Goal: Find specific page/section: Find specific page/section

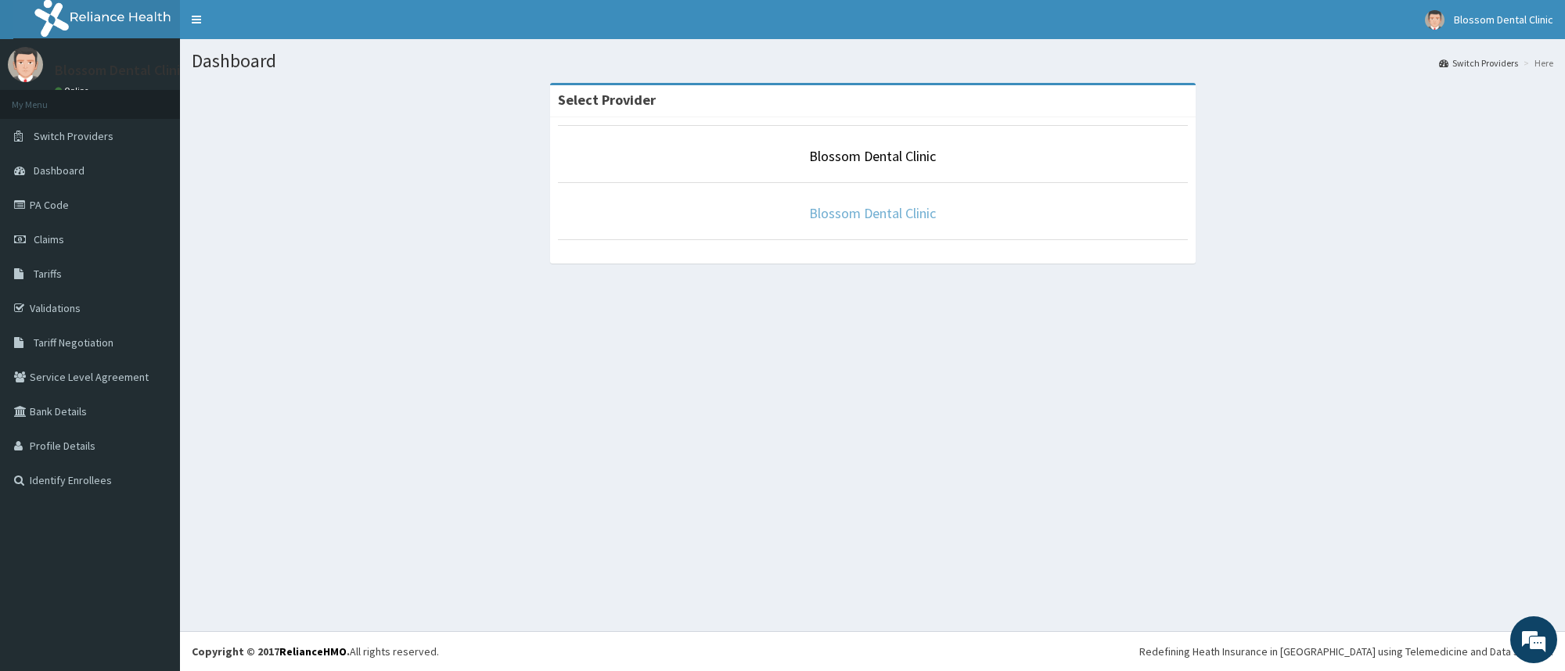
click at [820, 217] on link "Blossom Dental Clinic" at bounding box center [872, 213] width 127 height 18
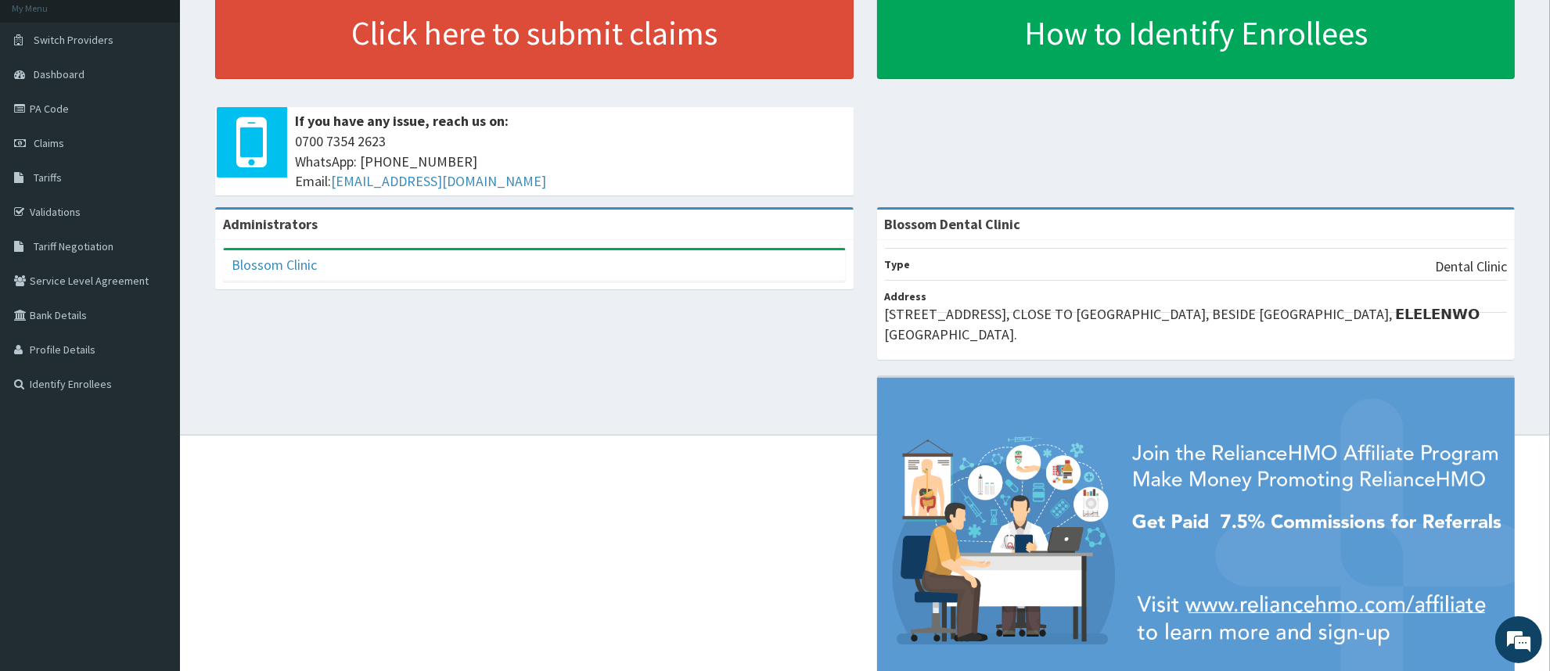
scroll to position [180, 0]
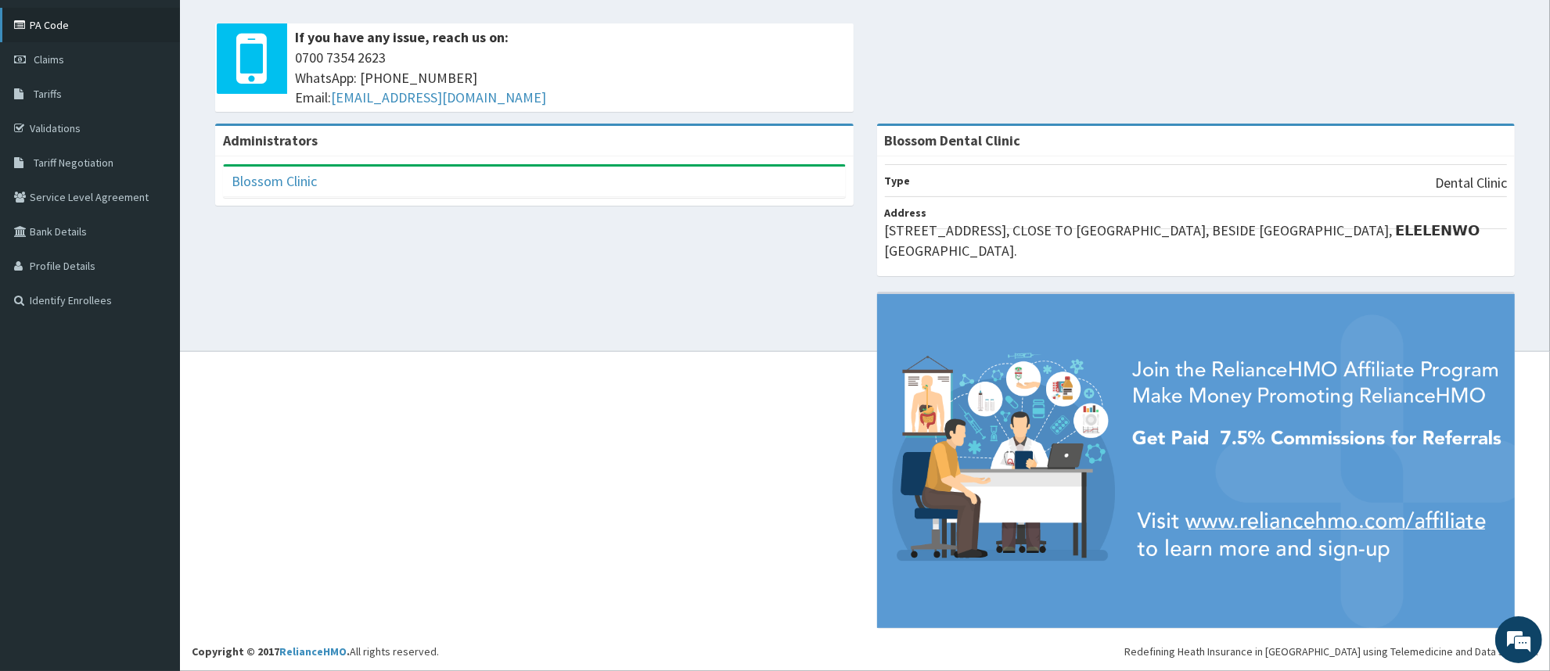
click at [84, 26] on link "PA Code" at bounding box center [90, 25] width 180 height 34
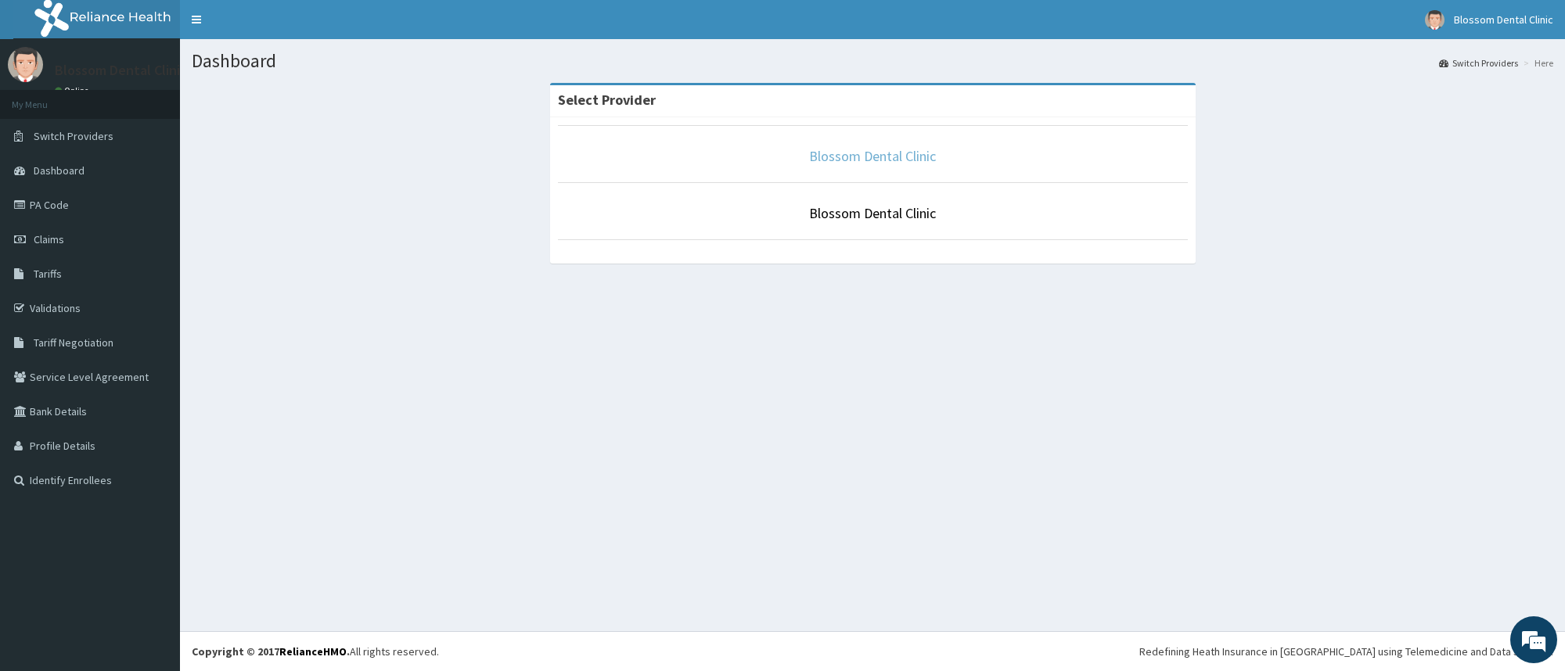
click at [828, 158] on link "Blossom Dental Clinic" at bounding box center [872, 156] width 127 height 18
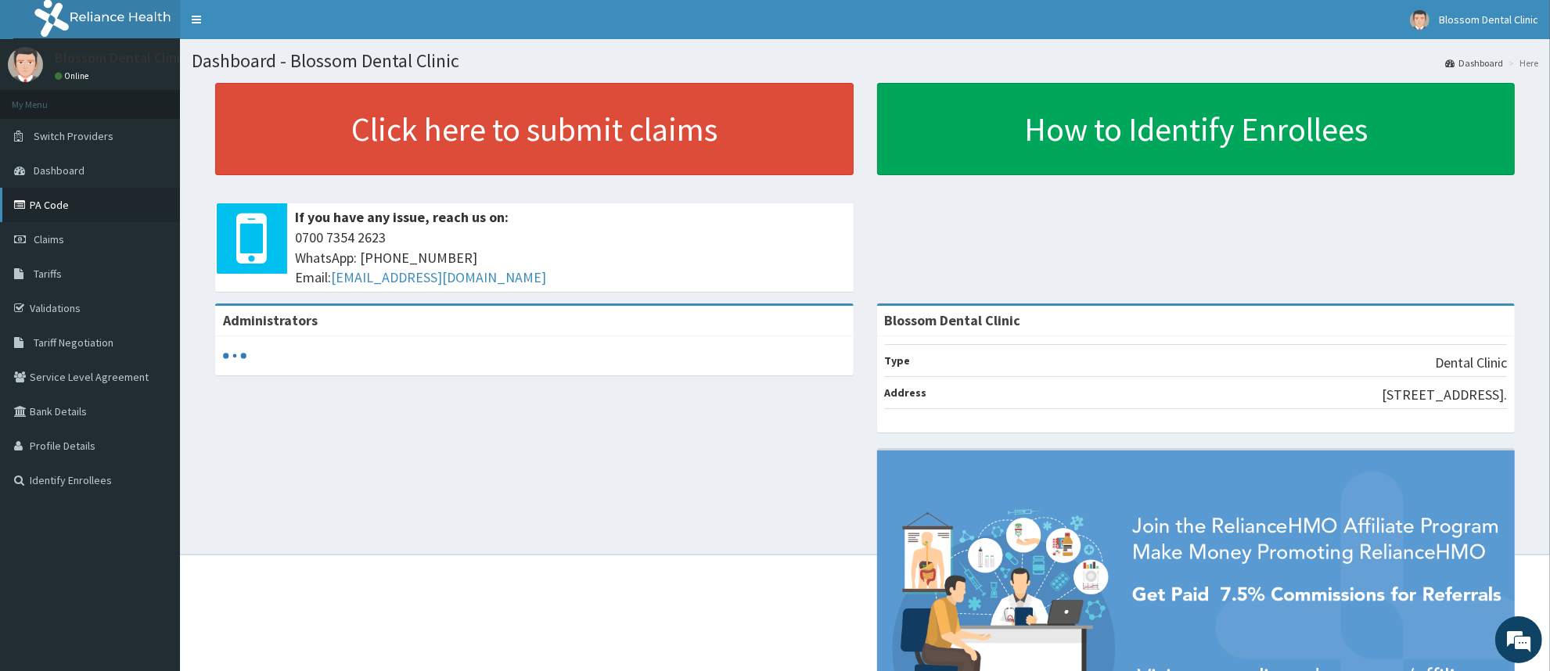
click at [103, 189] on link "PA Code" at bounding box center [90, 205] width 180 height 34
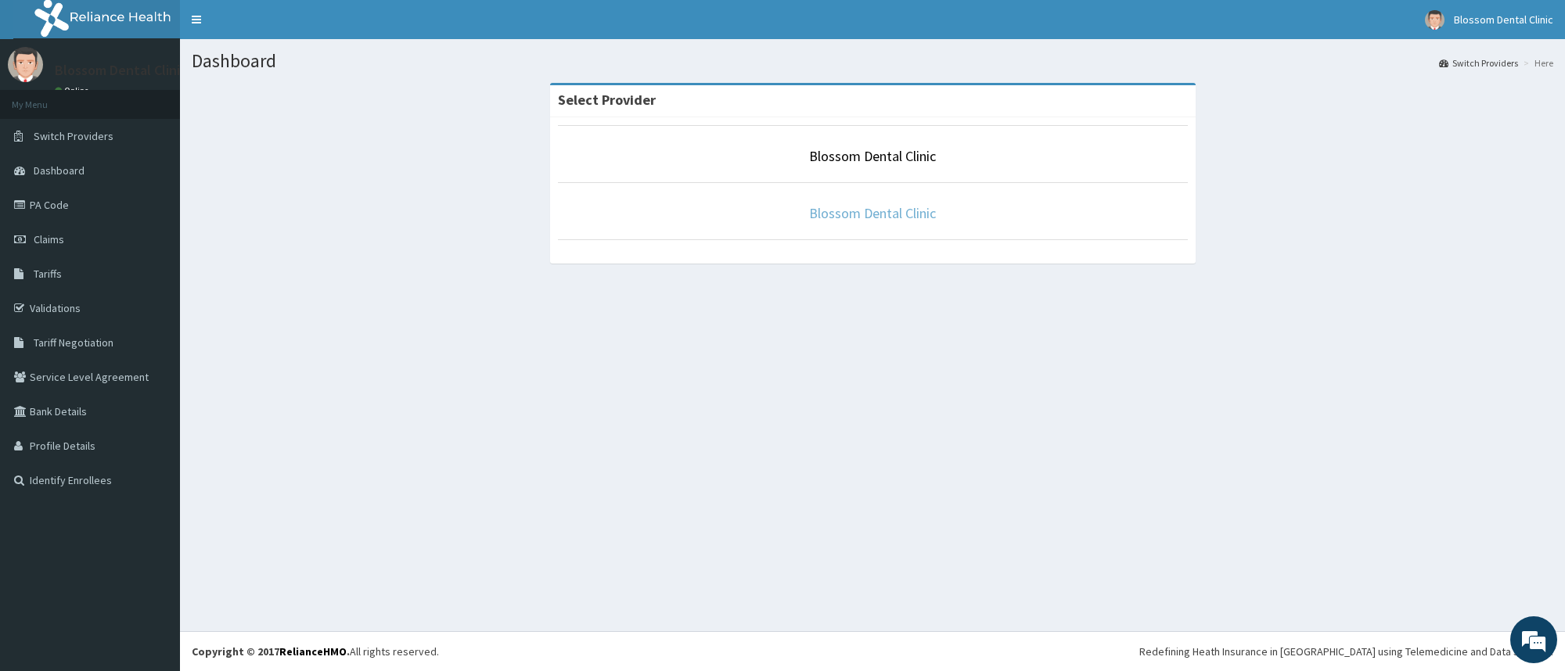
click at [868, 219] on link "Blossom Dental Clinic" at bounding box center [872, 213] width 127 height 18
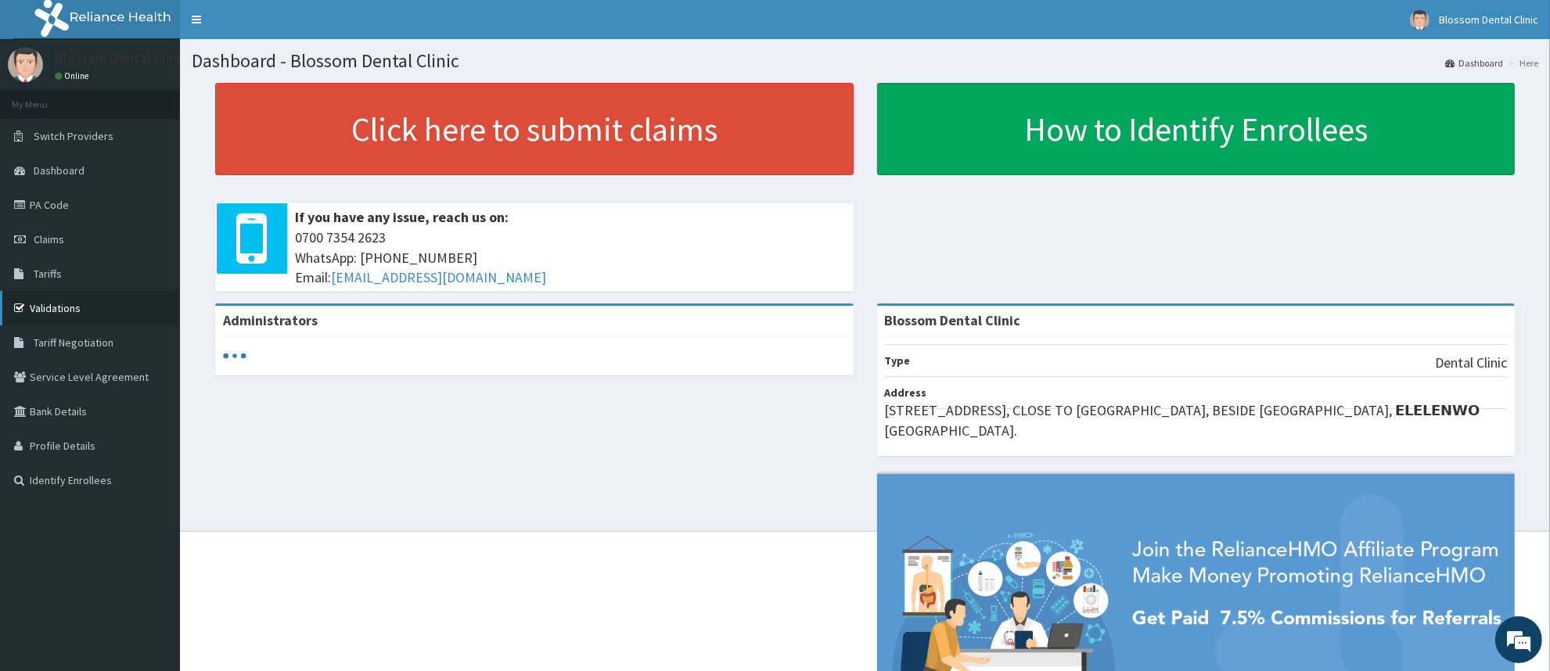
click at [100, 299] on link "Validations" at bounding box center [90, 308] width 180 height 34
